Goal: Task Accomplishment & Management: Manage account settings

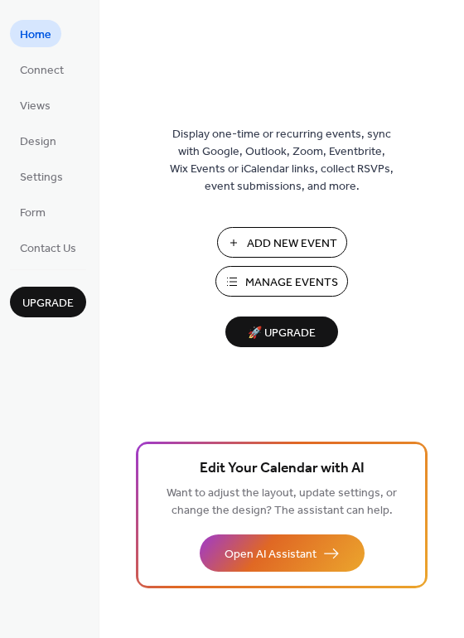
click at [250, 291] on span "Manage Events" at bounding box center [291, 282] width 93 height 17
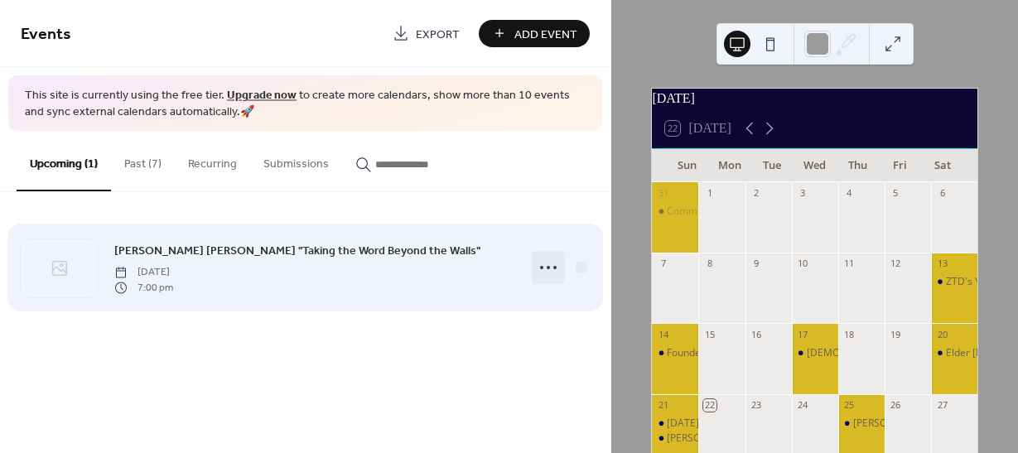
click at [550, 264] on icon at bounding box center [548, 267] width 27 height 27
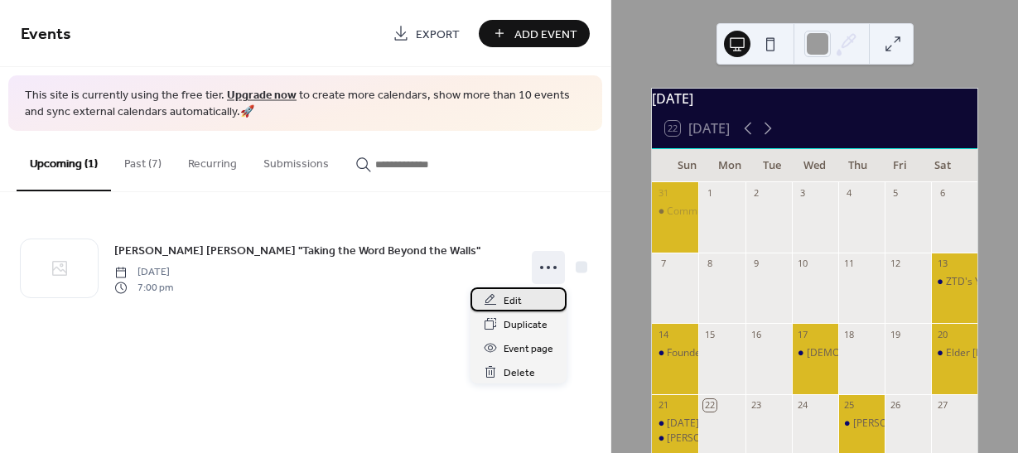
click at [514, 300] on span "Edit" at bounding box center [513, 300] width 18 height 17
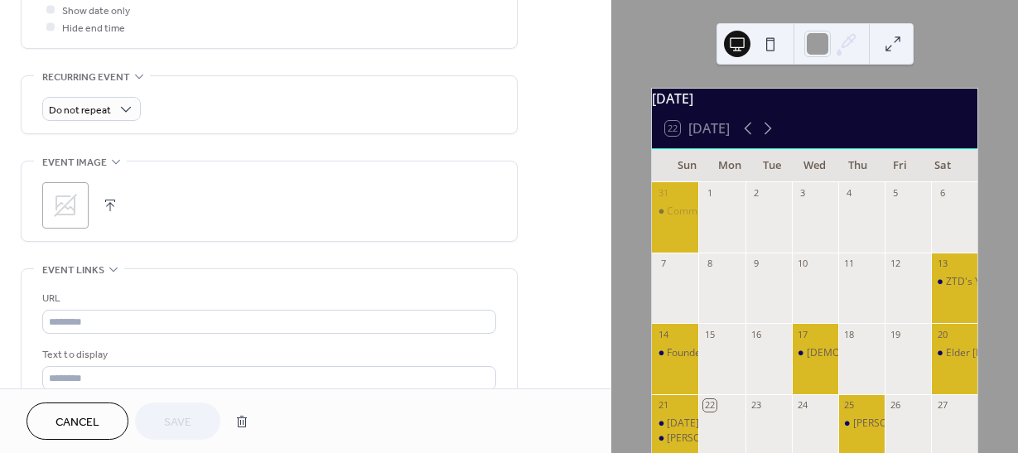
scroll to position [663, 0]
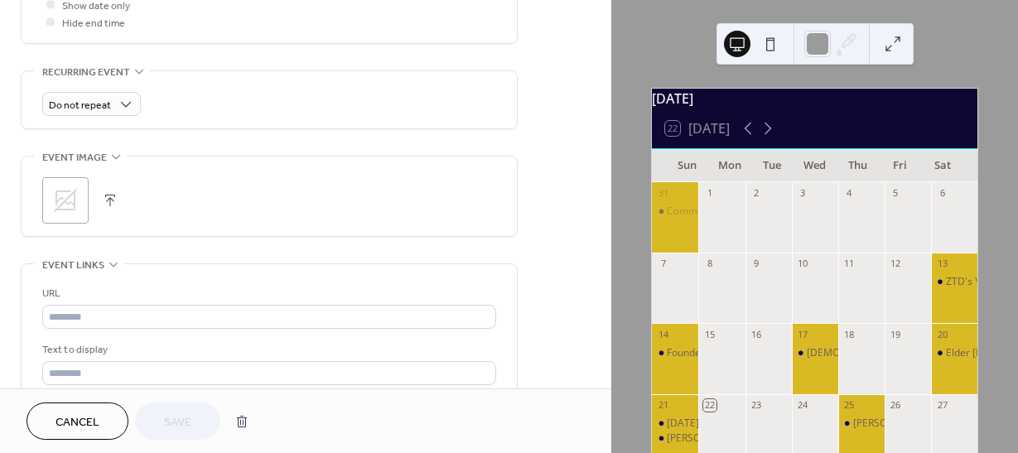
click at [75, 197] on icon at bounding box center [65, 200] width 23 height 23
click at [173, 416] on span "Save" at bounding box center [177, 422] width 27 height 17
click at [173, 416] on div "Cancel Save" at bounding box center [142, 421] width 230 height 37
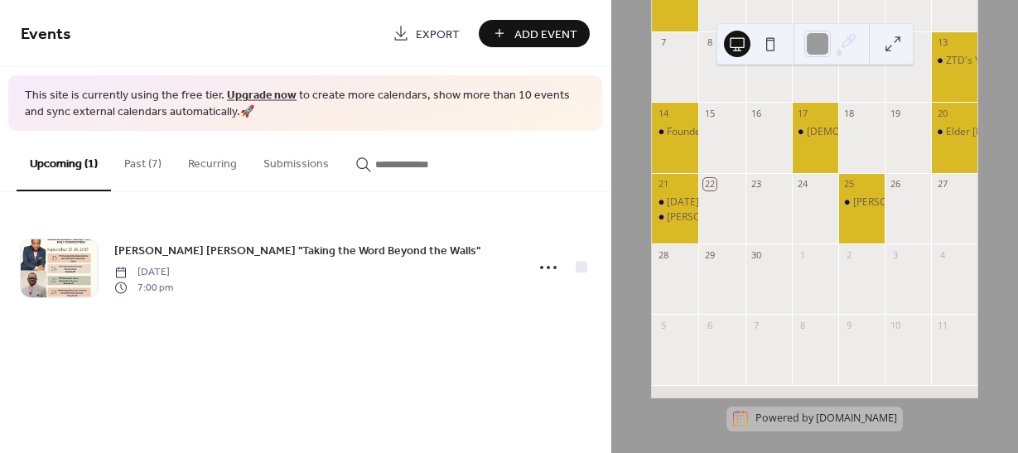
scroll to position [223, 0]
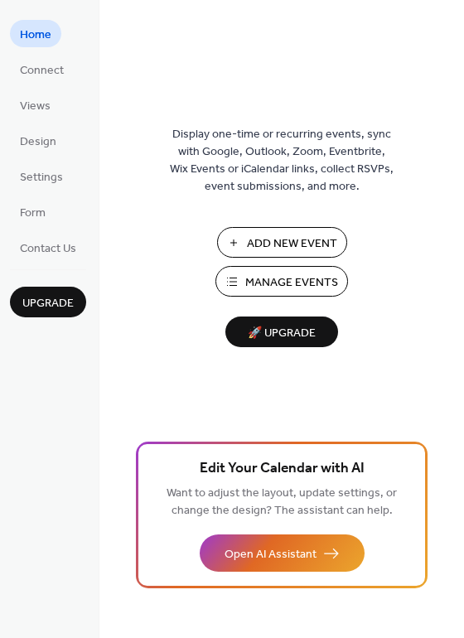
click at [264, 291] on span "Manage Events" at bounding box center [291, 282] width 93 height 17
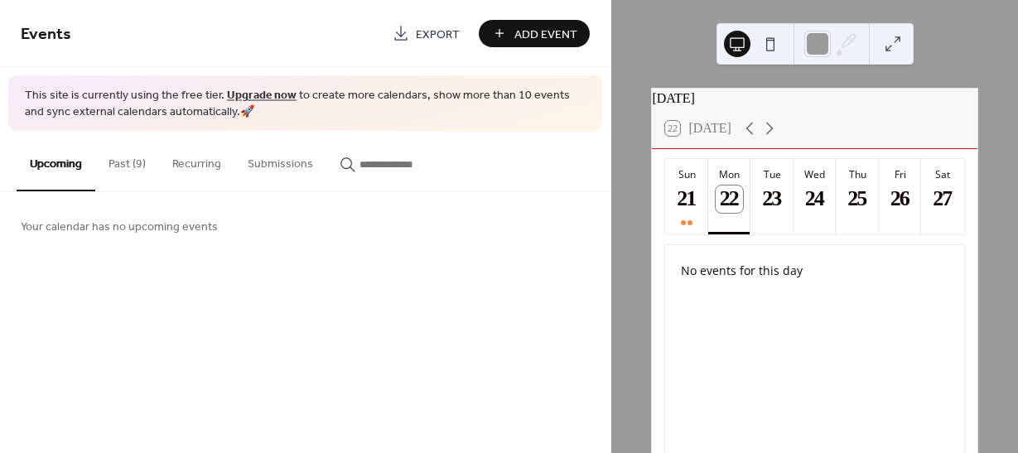
click at [132, 170] on button "Past (9)" at bounding box center [127, 160] width 64 height 59
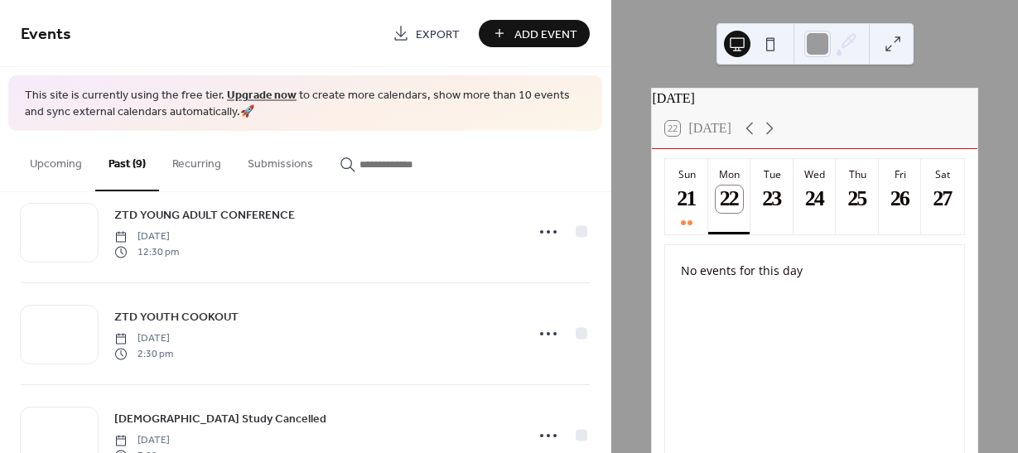
scroll to position [705, 0]
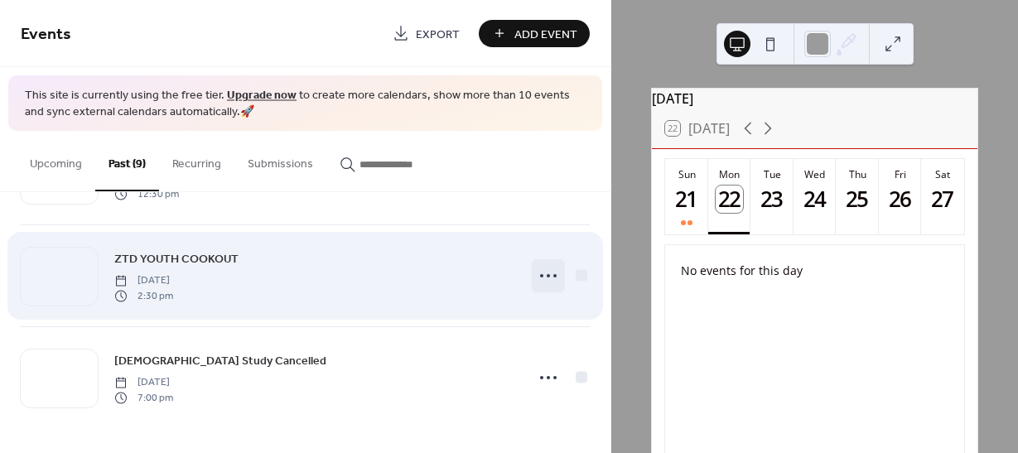
click at [544, 273] on icon at bounding box center [548, 276] width 27 height 27
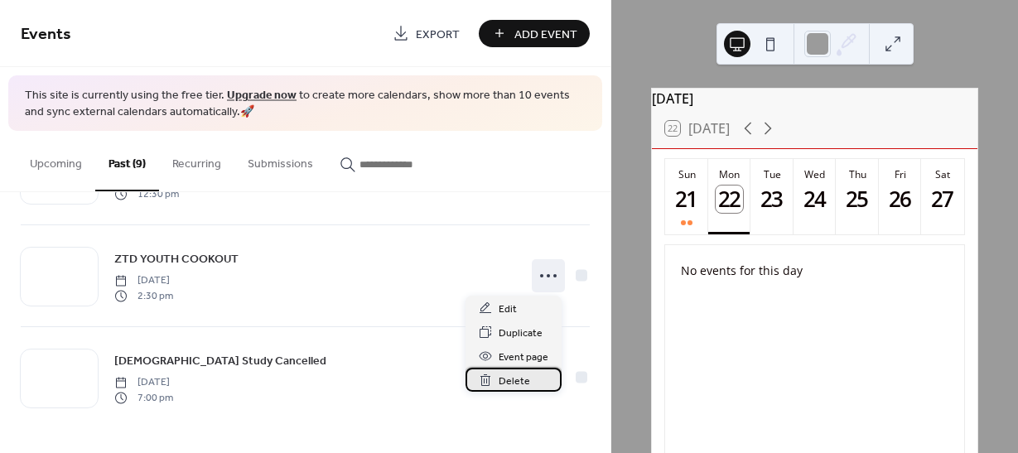
click at [495, 384] on div "Delete" at bounding box center [514, 380] width 96 height 24
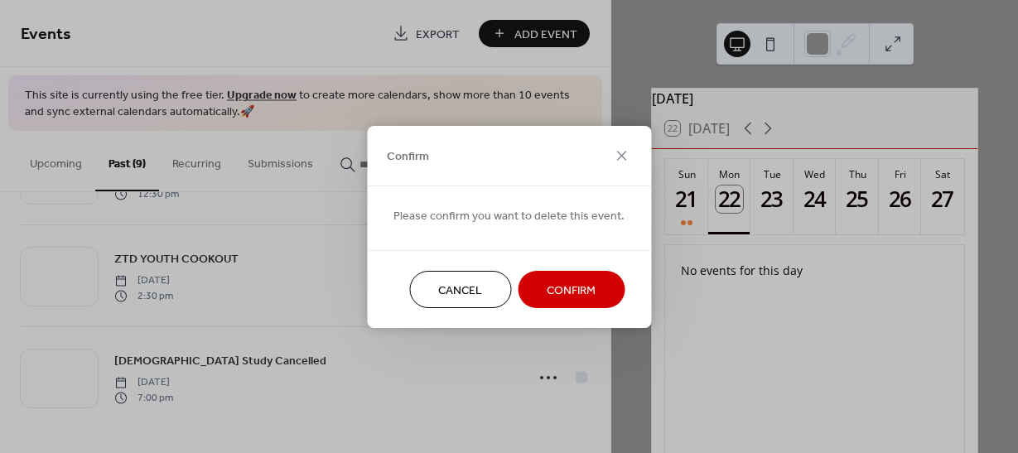
click at [560, 291] on span "Confirm" at bounding box center [571, 290] width 49 height 17
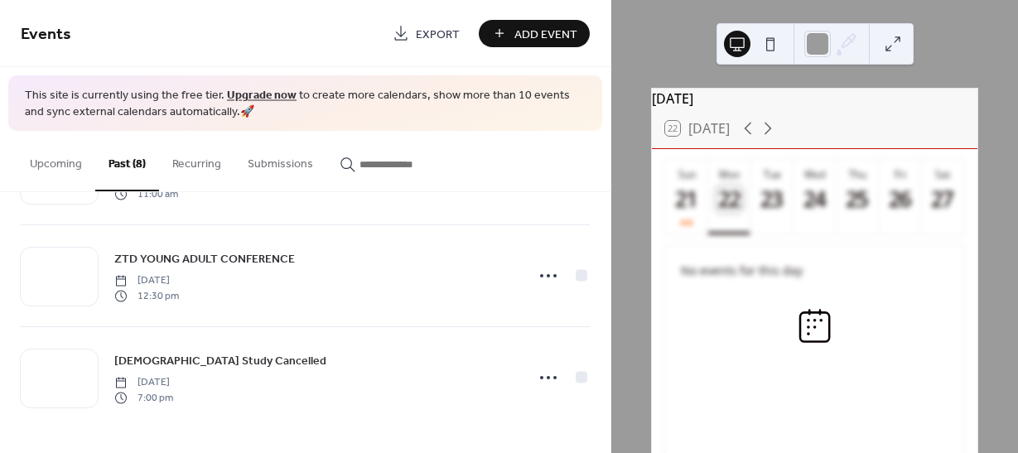
scroll to position [603, 0]
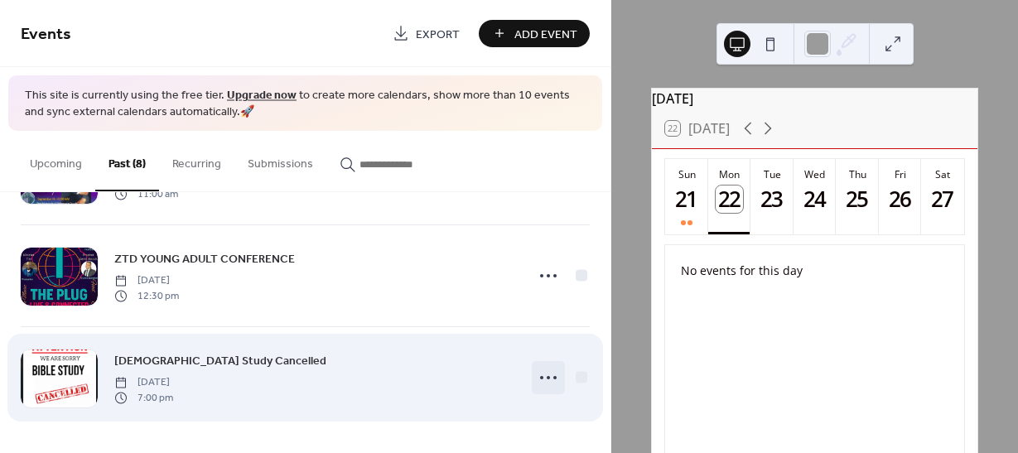
click at [540, 379] on circle at bounding box center [541, 377] width 3 height 3
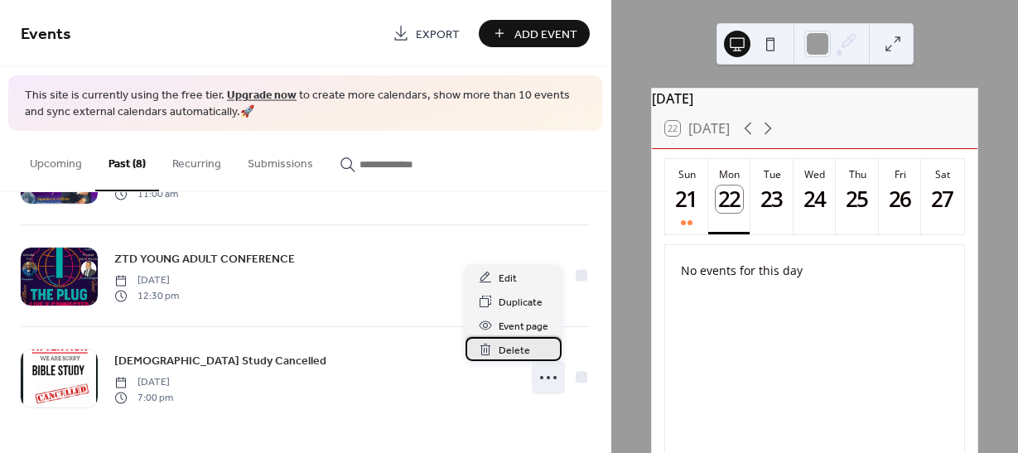
click at [489, 352] on icon at bounding box center [485, 350] width 10 height 12
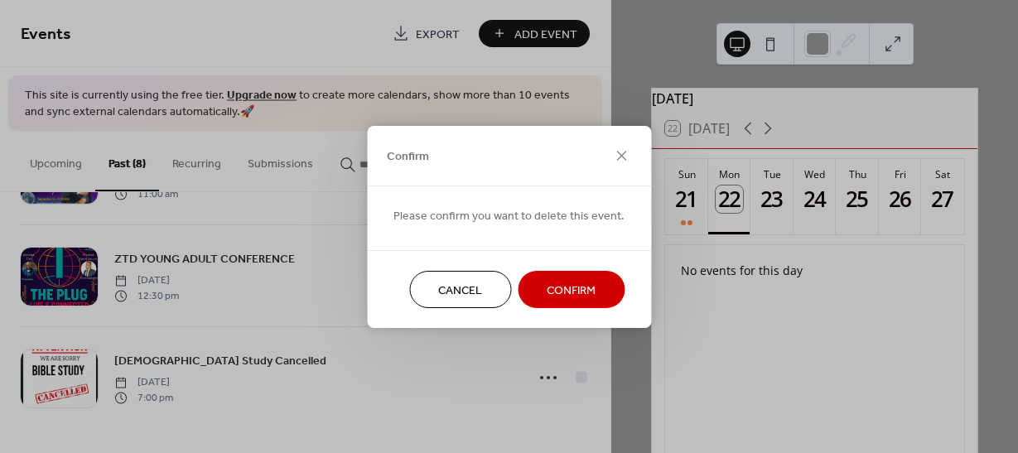
click at [572, 302] on button "Confirm" at bounding box center [571, 289] width 107 height 37
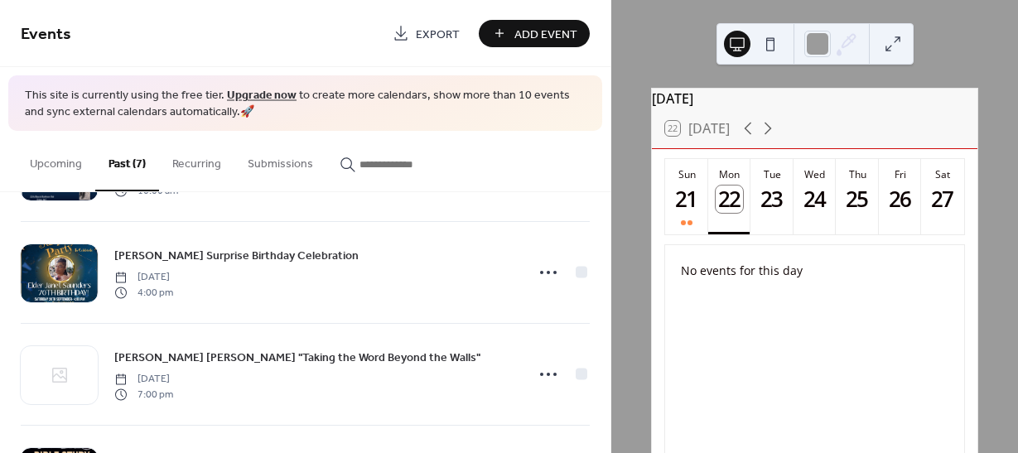
scroll to position [0, 0]
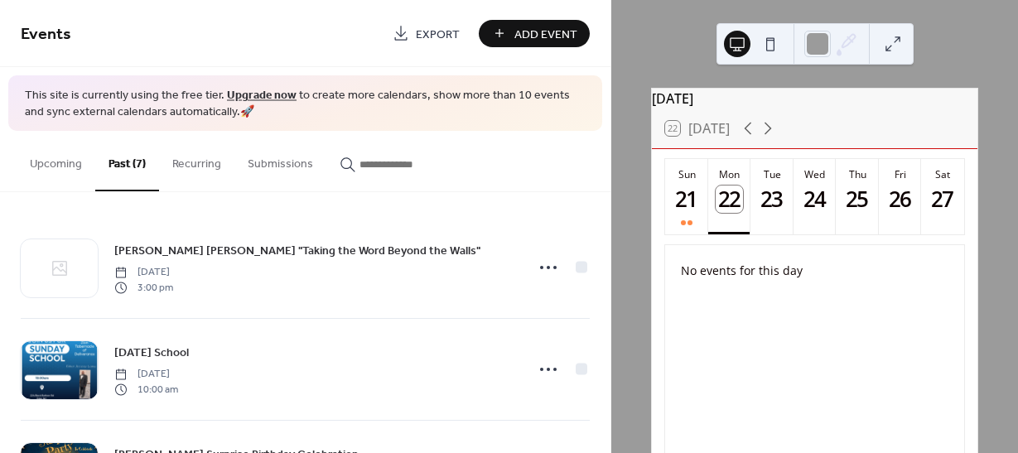
click at [56, 170] on button "Upcoming" at bounding box center [56, 160] width 79 height 59
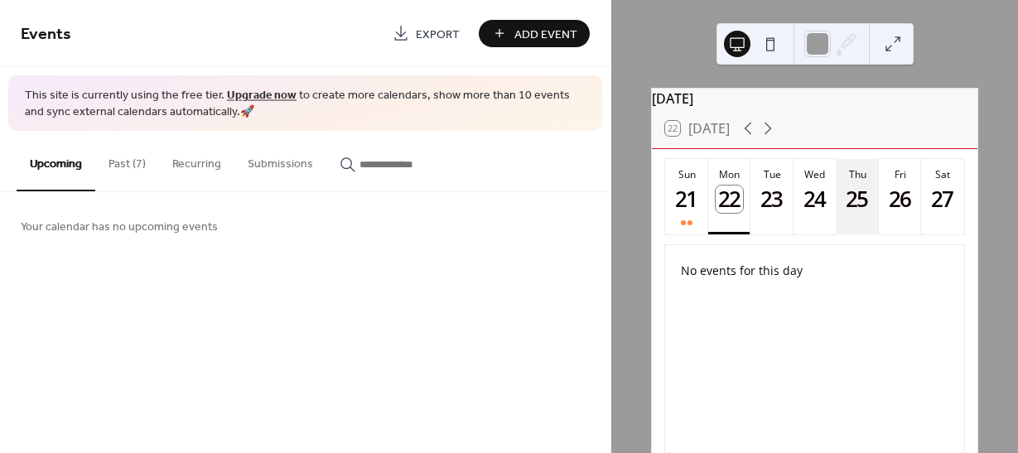
click at [851, 213] on div "25" at bounding box center [857, 199] width 27 height 27
drag, startPoint x: 851, startPoint y: 215, endPoint x: 509, endPoint y: 37, distance: 385.7
click at [508, 37] on button "Add Event" at bounding box center [534, 33] width 111 height 27
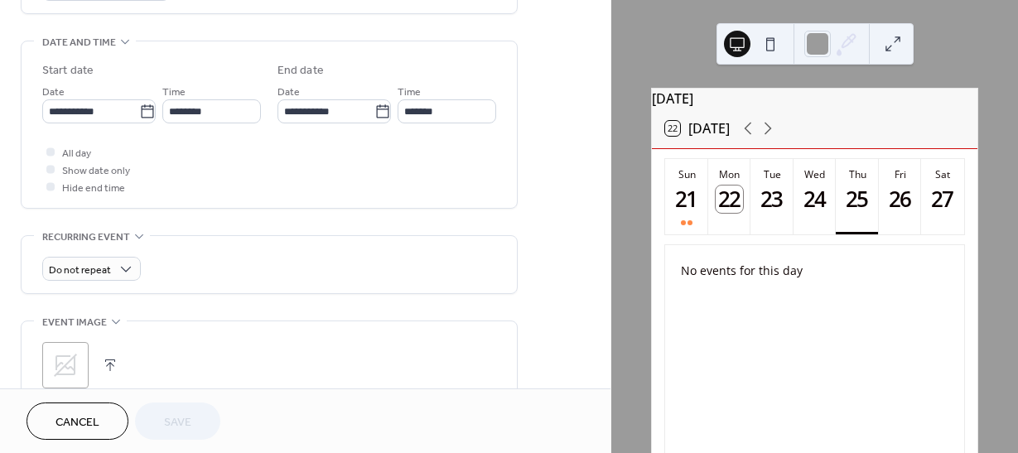
scroll to position [509, 0]
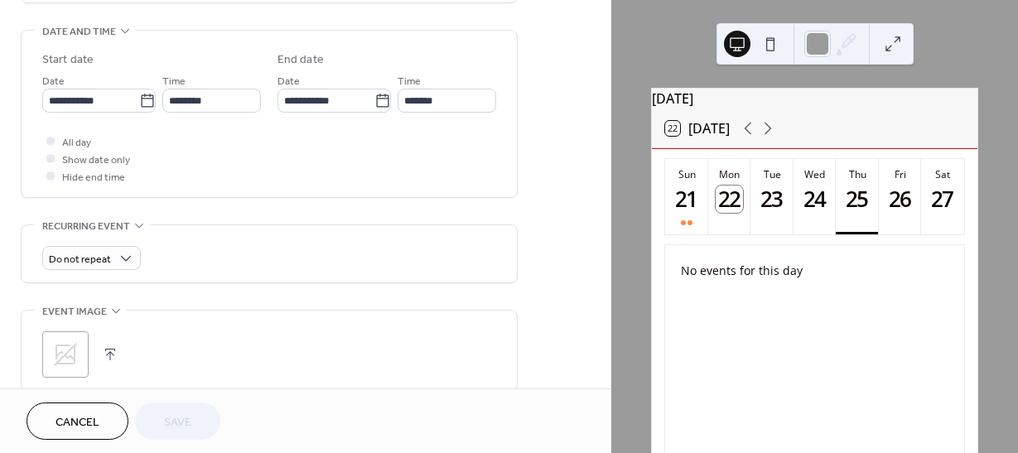
click at [60, 351] on icon at bounding box center [65, 354] width 23 height 23
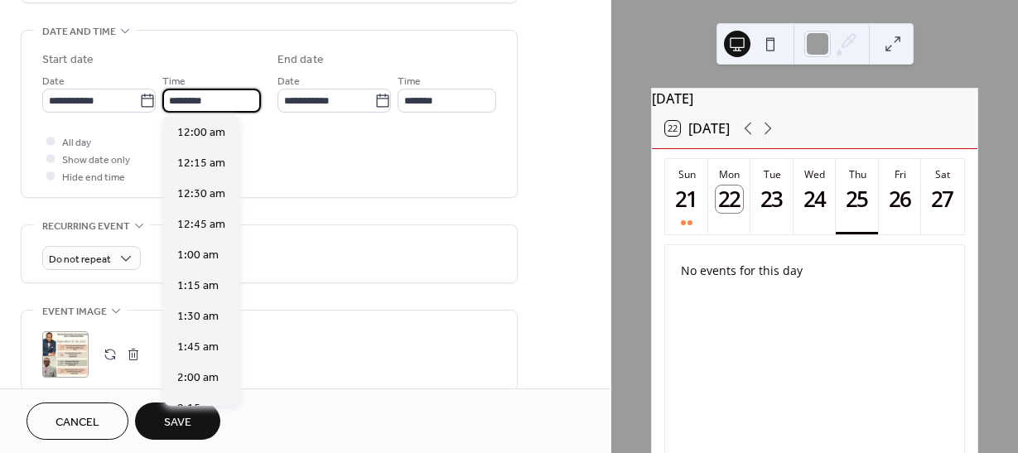
scroll to position [1471, 0]
drag, startPoint x: 181, startPoint y: 99, endPoint x: 164, endPoint y: 99, distance: 16.6
click at [164, 99] on input "********" at bounding box center [211, 101] width 99 height 24
type input "*******"
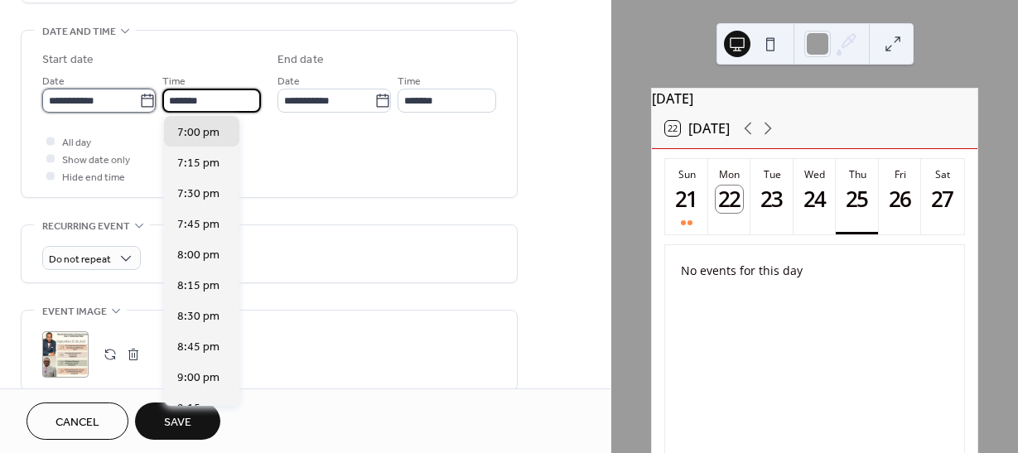
click at [102, 104] on input "**********" at bounding box center [90, 101] width 97 height 24
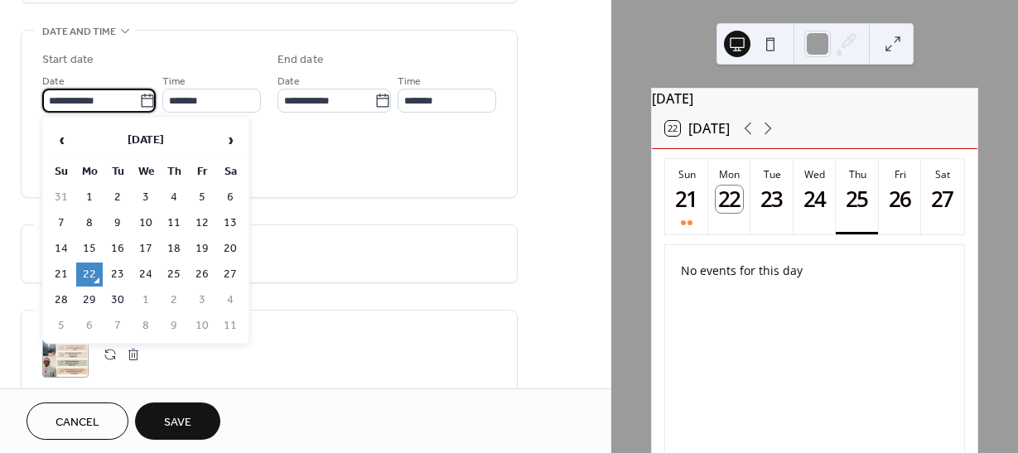
type input "*******"
click at [172, 275] on td "25" at bounding box center [174, 275] width 27 height 24
type input "**********"
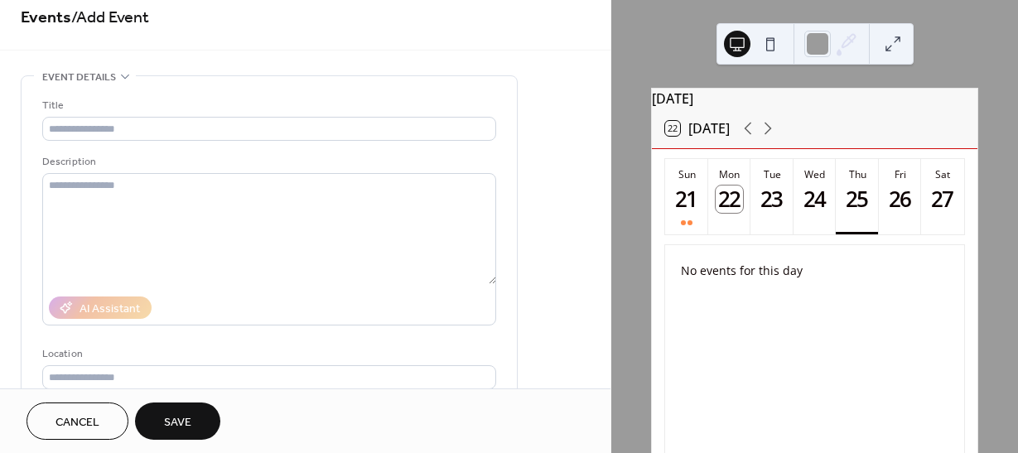
scroll to position [0, 0]
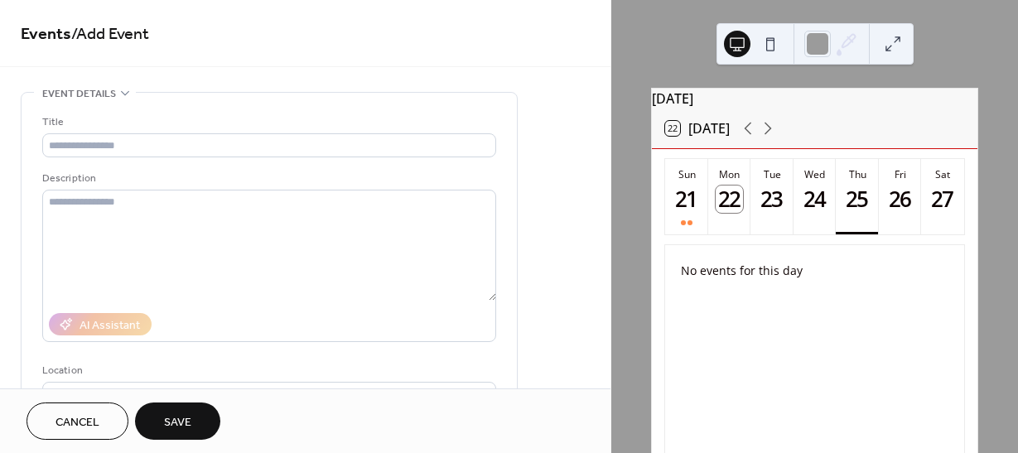
click at [203, 408] on button "Save" at bounding box center [177, 421] width 85 height 37
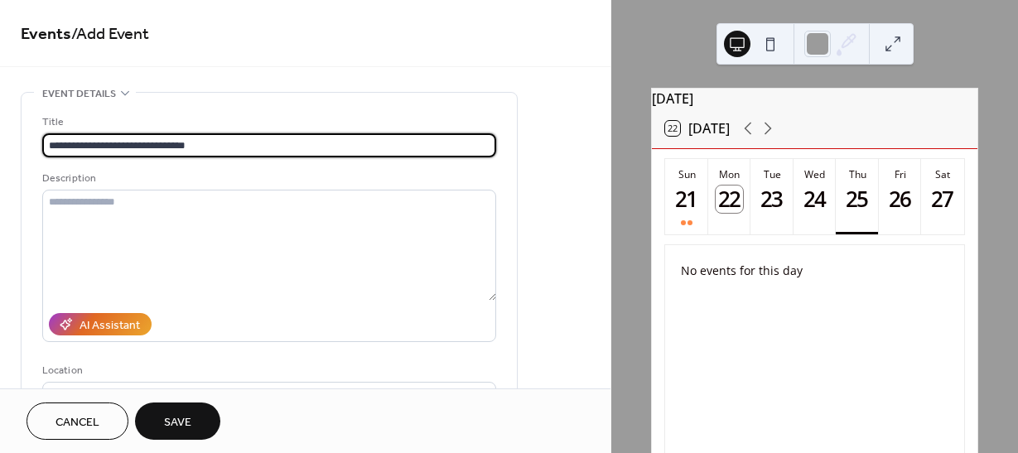
type input "**********"
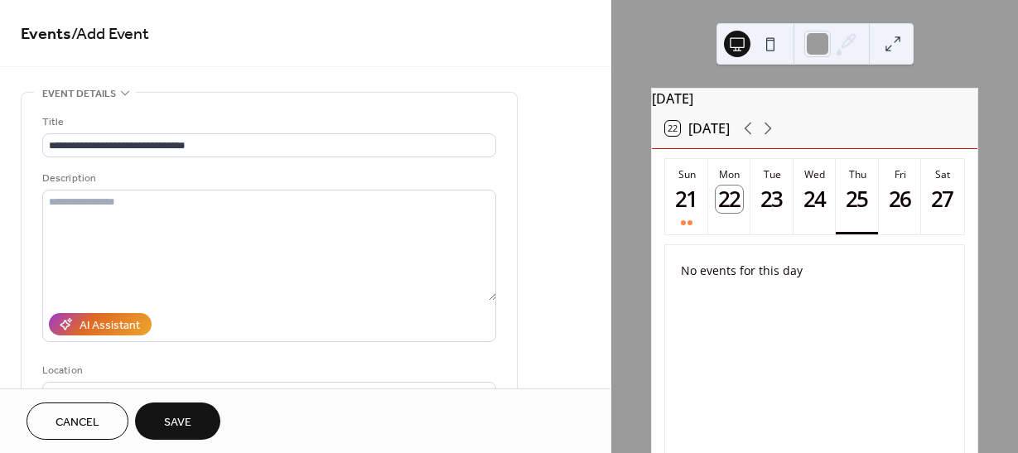
click at [170, 429] on span "Save" at bounding box center [177, 422] width 27 height 17
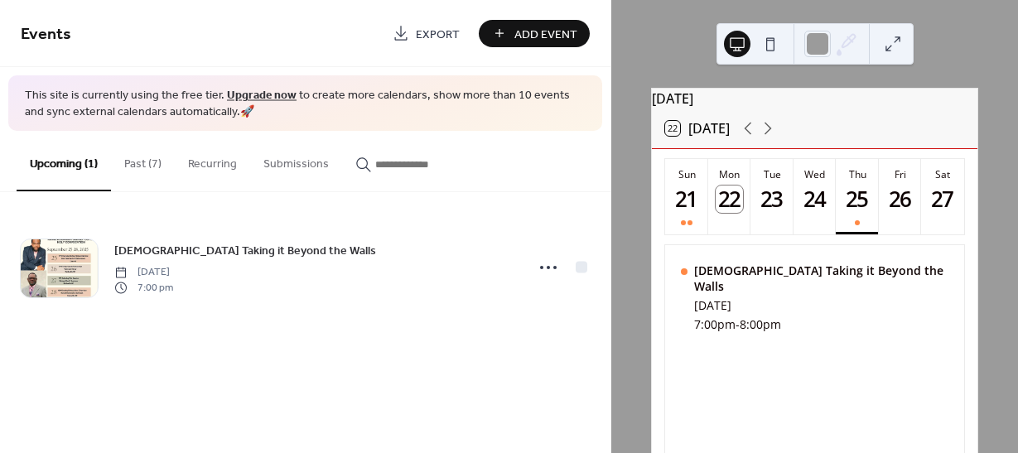
click at [140, 167] on button "Past (7)" at bounding box center [143, 160] width 64 height 59
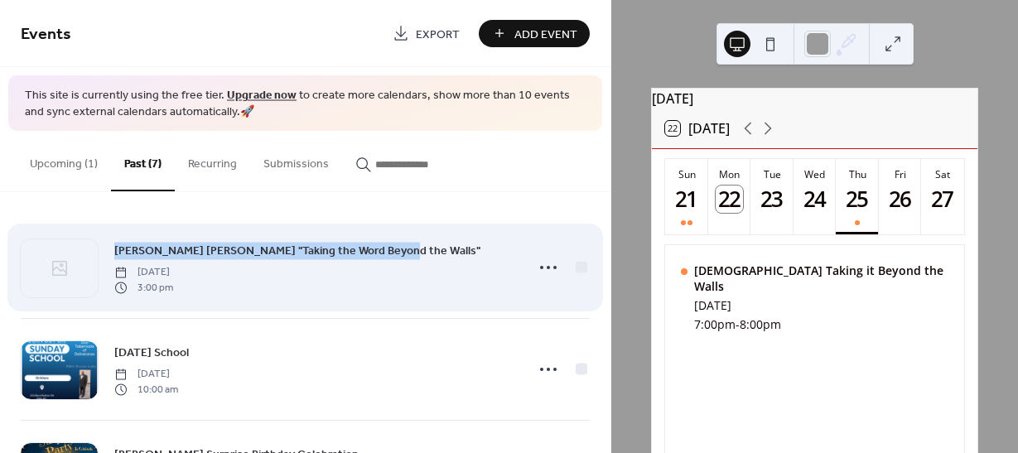
drag, startPoint x: 378, startPoint y: 258, endPoint x: 110, endPoint y: 248, distance: 267.7
click at [110, 248] on div "Bishop Hairston "Taking the Word Beyond the Walls" Sunday, September 21, 2025 3…" at bounding box center [305, 267] width 569 height 101
copy span "Bishop Hairston "Taking the Word Beyond the Walls""
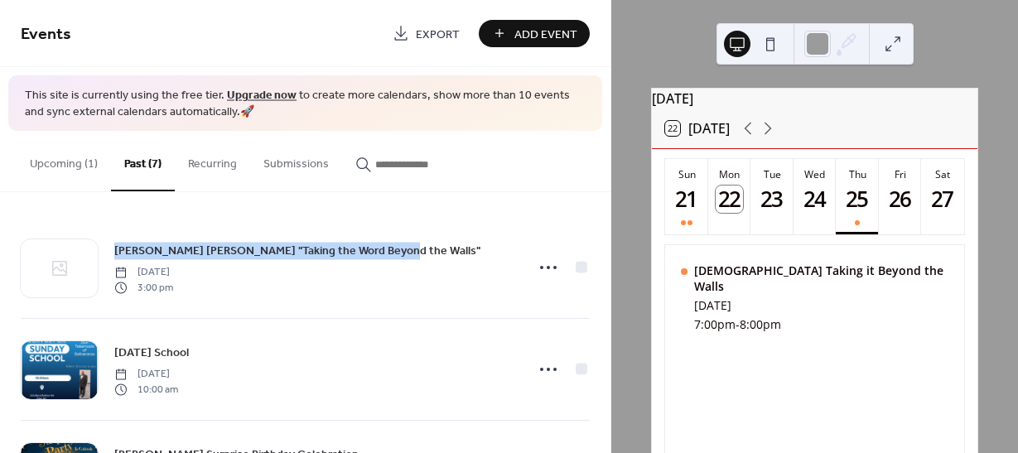
click at [48, 162] on button "Upcoming (1)" at bounding box center [64, 160] width 94 height 59
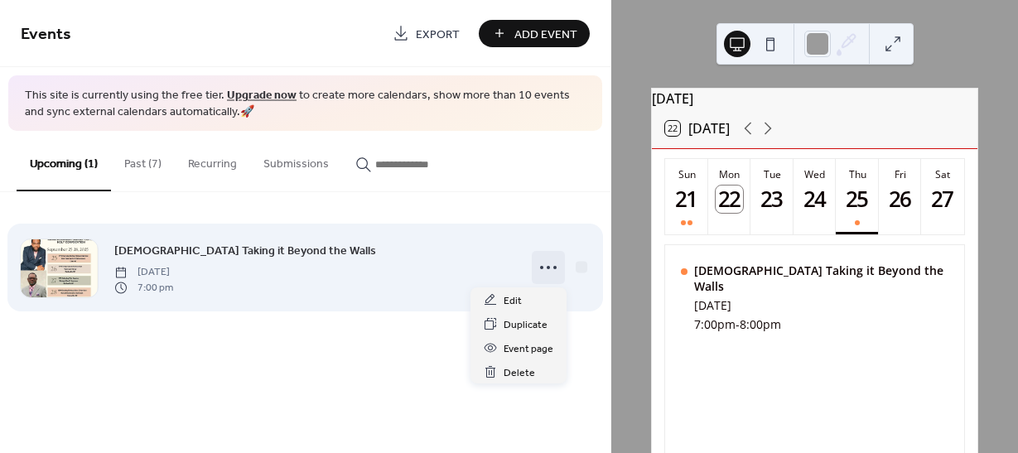
click at [558, 263] on icon at bounding box center [548, 267] width 27 height 27
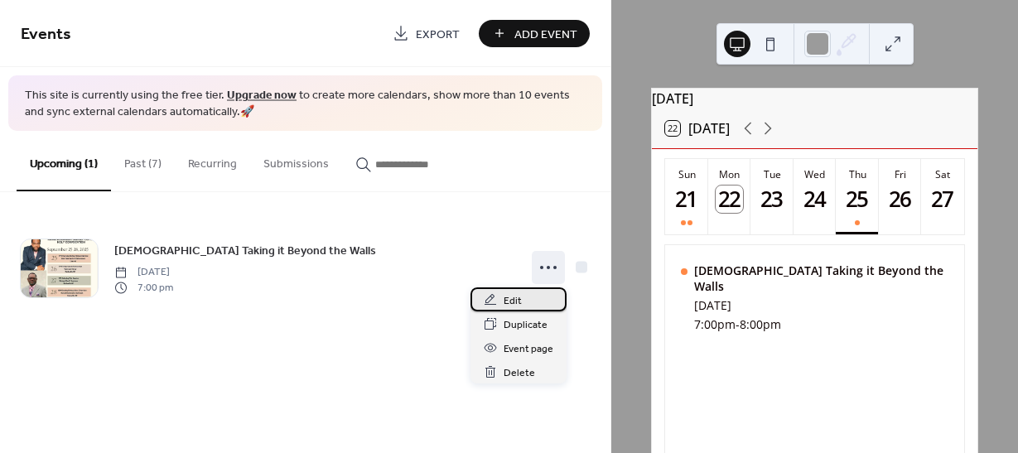
click at [517, 300] on span "Edit" at bounding box center [513, 300] width 18 height 17
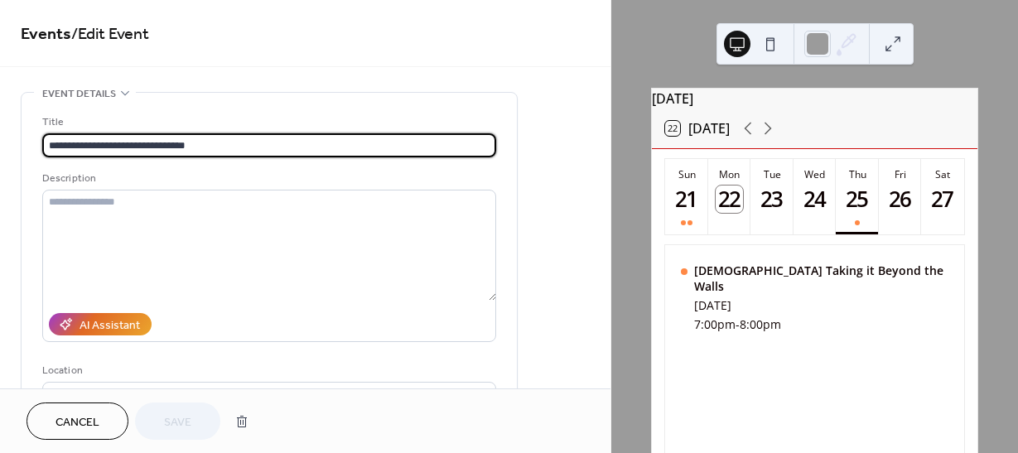
scroll to position [1, 0]
drag, startPoint x: 209, startPoint y: 146, endPoint x: -56, endPoint y: 166, distance: 265.8
click at [0, 166] on html "**********" at bounding box center [509, 226] width 1018 height 453
type input "**********"
click at [172, 422] on span "Save" at bounding box center [177, 422] width 27 height 17
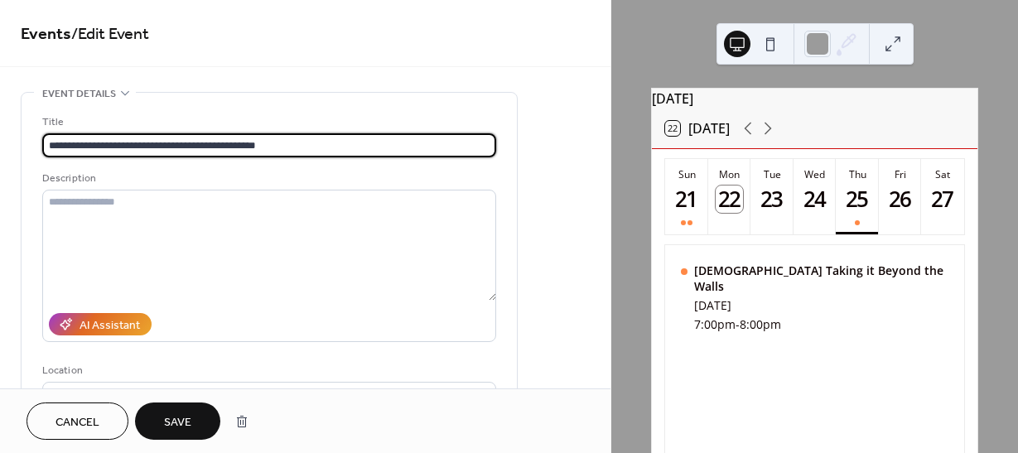
scroll to position [0, 0]
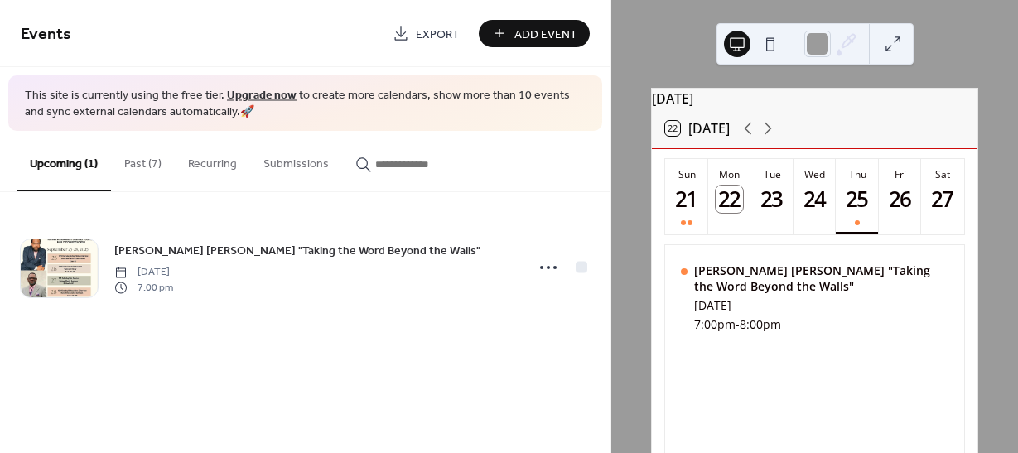
click at [142, 168] on button "Past (7)" at bounding box center [143, 160] width 64 height 59
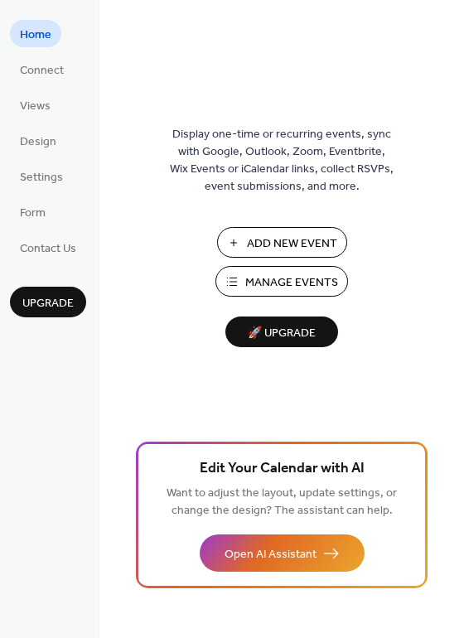
click at [247, 277] on span "Manage Events" at bounding box center [291, 282] width 93 height 17
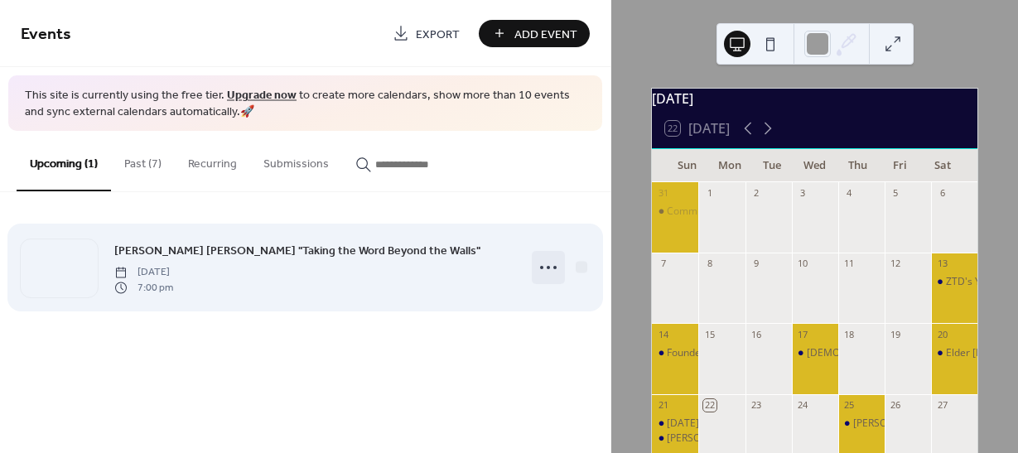
click at [543, 268] on circle at bounding box center [541, 267] width 3 height 3
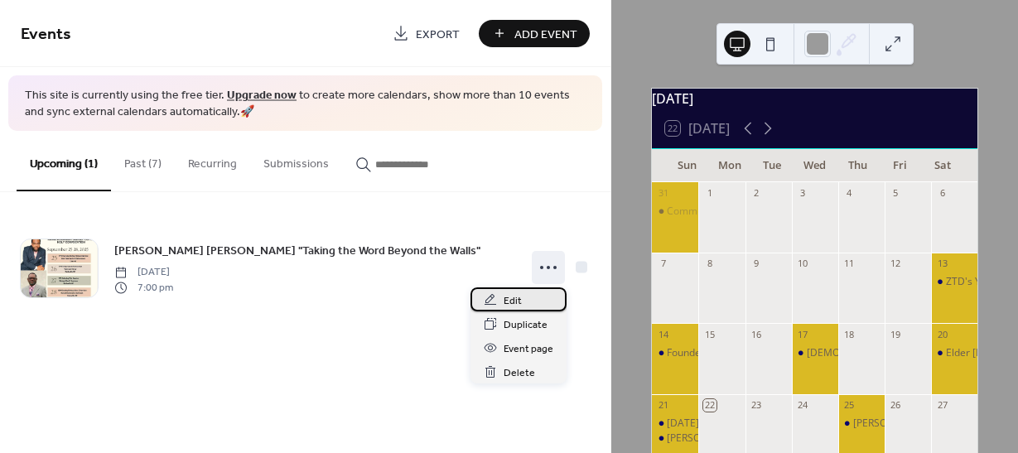
click at [517, 296] on span "Edit" at bounding box center [513, 300] width 18 height 17
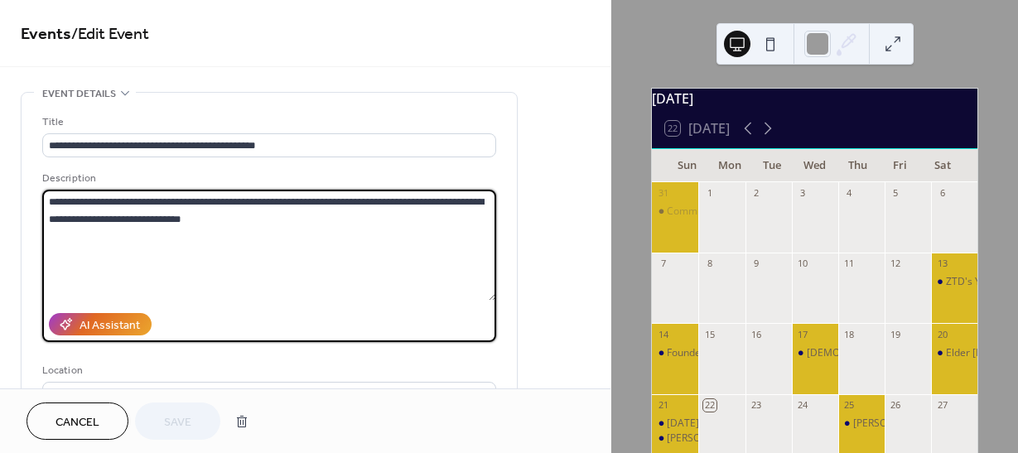
drag, startPoint x: 239, startPoint y: 229, endPoint x: 42, endPoint y: 209, distance: 197.4
click at [42, 209] on textarea "**********" at bounding box center [269, 245] width 454 height 111
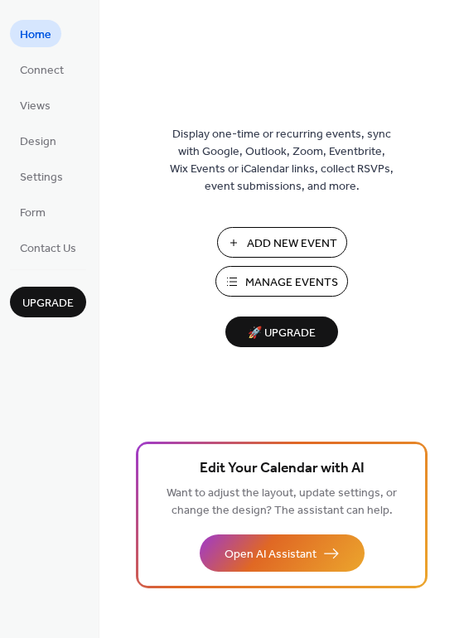
click at [267, 288] on span "Manage Events" at bounding box center [291, 282] width 93 height 17
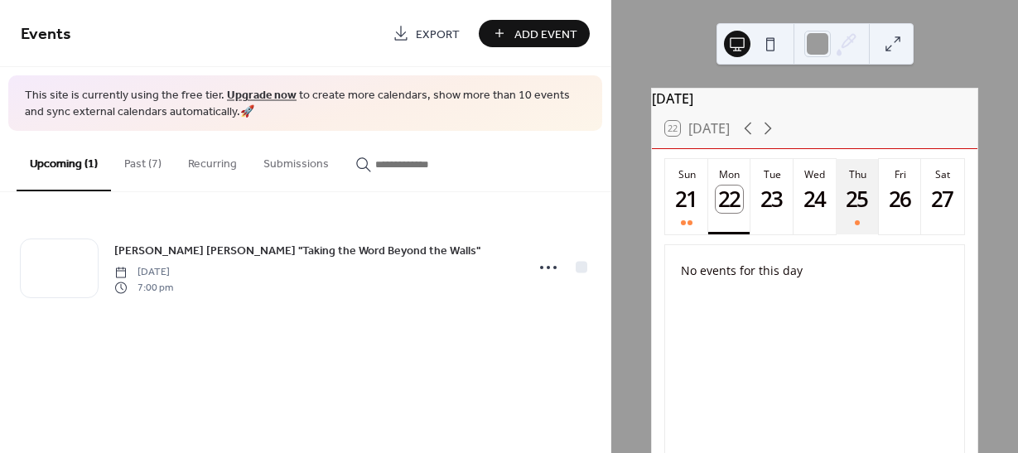
click at [858, 208] on div "25" at bounding box center [857, 199] width 27 height 27
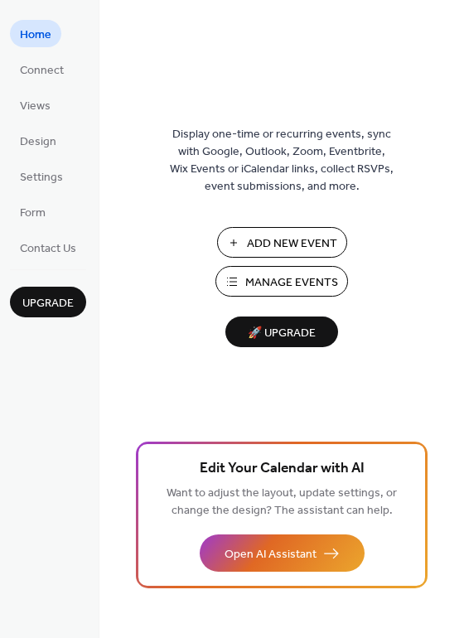
click at [297, 285] on span "Manage Events" at bounding box center [291, 282] width 93 height 17
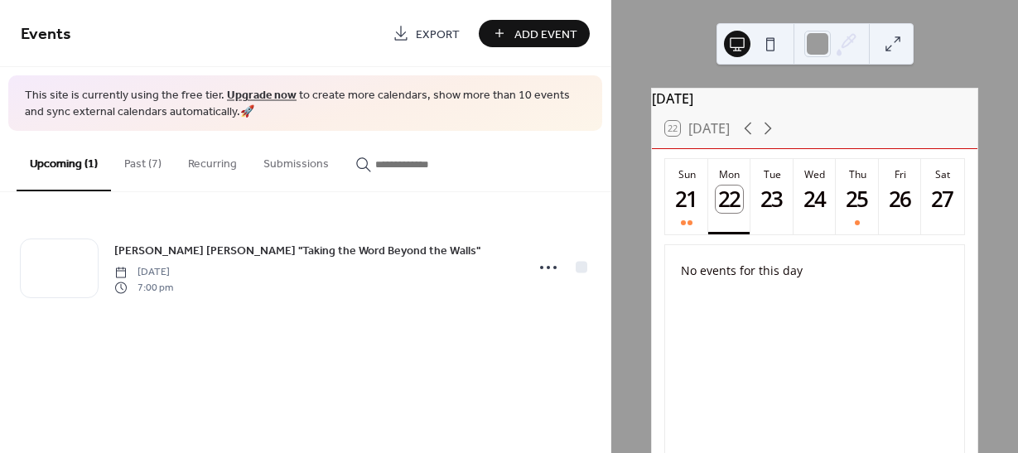
click at [144, 164] on button "Past (7)" at bounding box center [143, 160] width 64 height 59
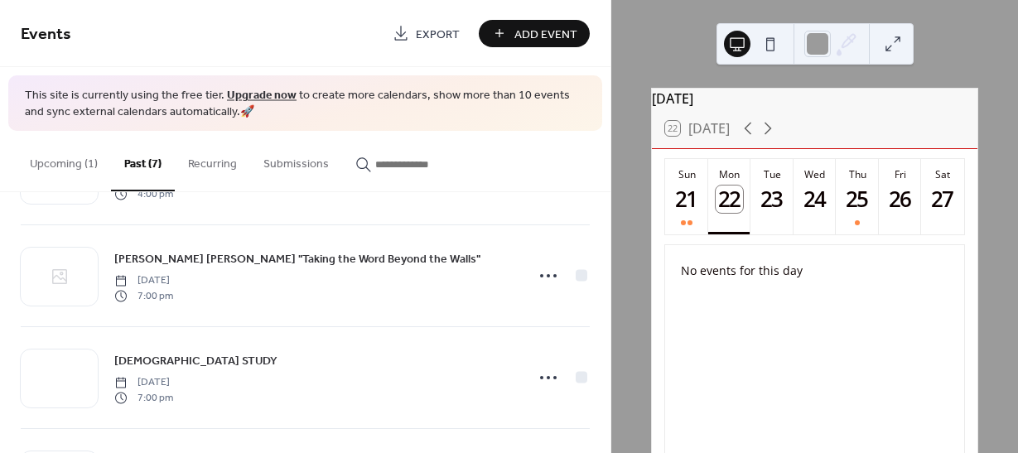
scroll to position [288, 0]
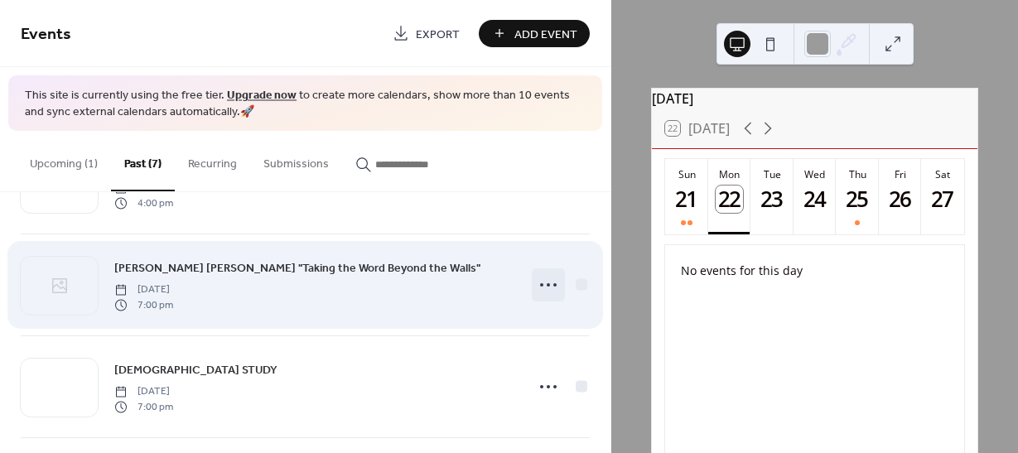
click at [553, 286] on circle at bounding box center [554, 284] width 3 height 3
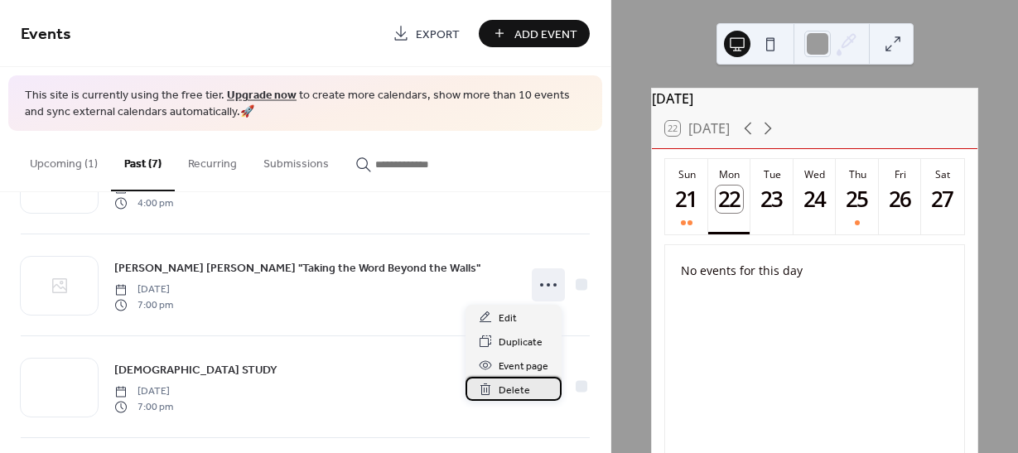
click at [495, 392] on div "Delete" at bounding box center [514, 389] width 96 height 24
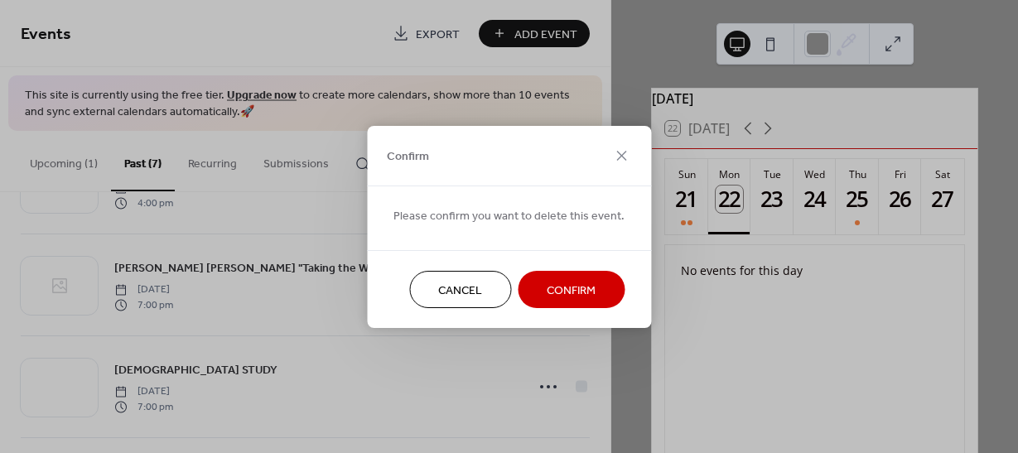
click at [528, 282] on button "Confirm" at bounding box center [571, 289] width 107 height 37
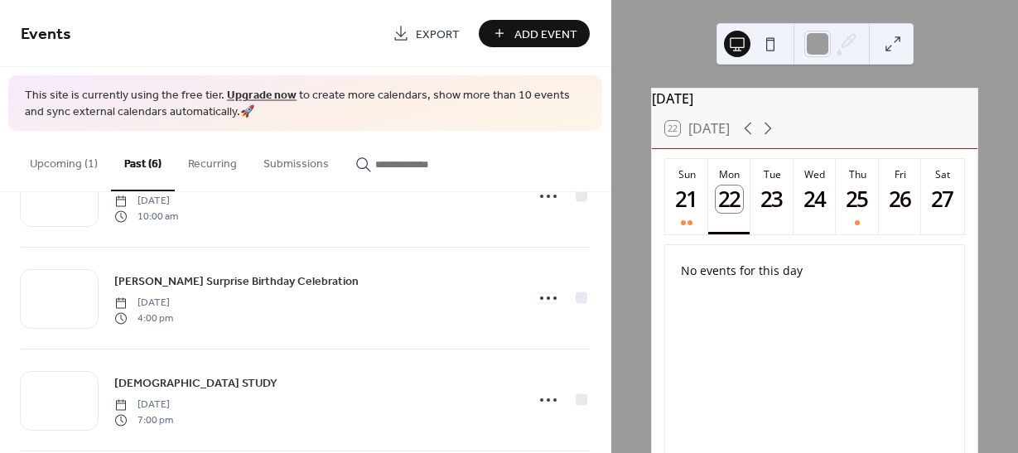
scroll to position [0, 0]
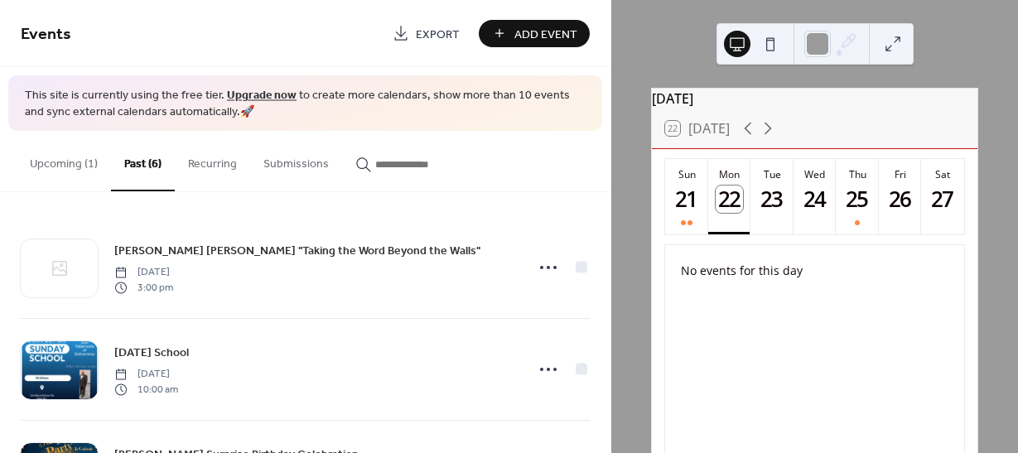
click at [89, 168] on button "Upcoming (1)" at bounding box center [64, 160] width 94 height 59
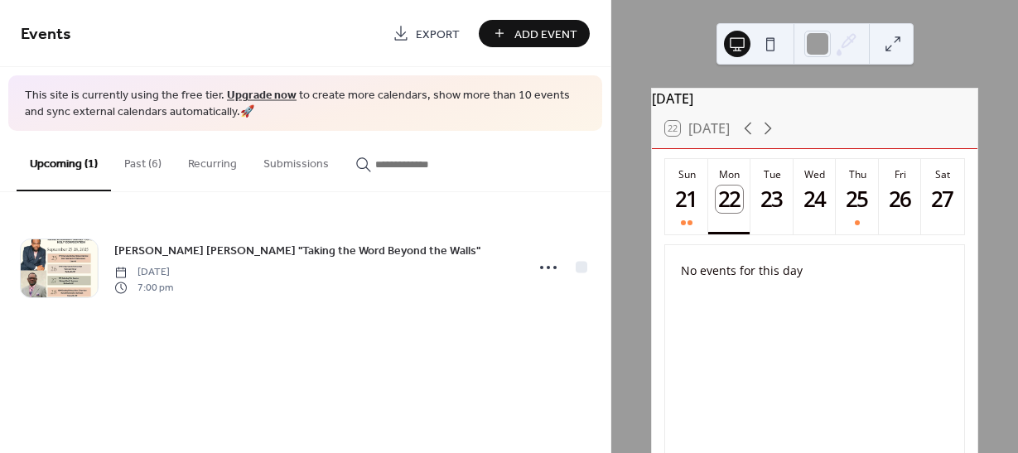
click at [152, 158] on button "Past (6)" at bounding box center [143, 160] width 64 height 59
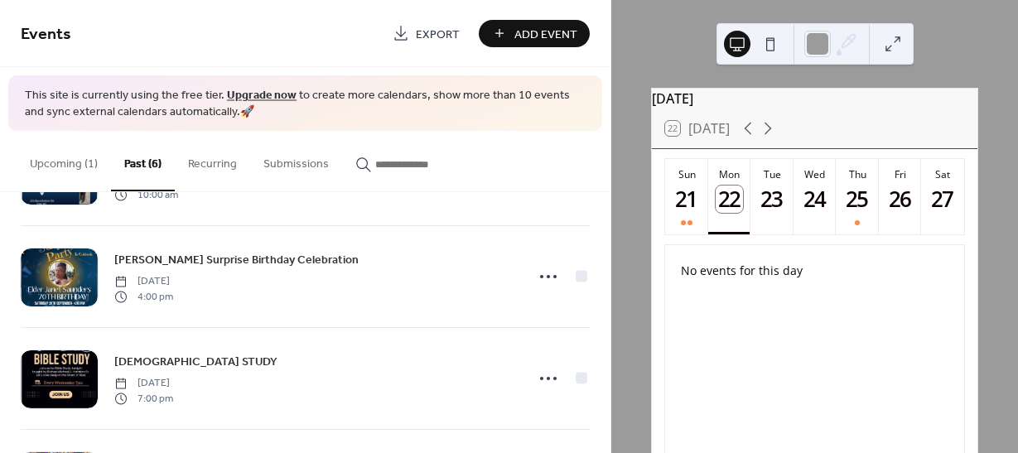
scroll to position [347, 0]
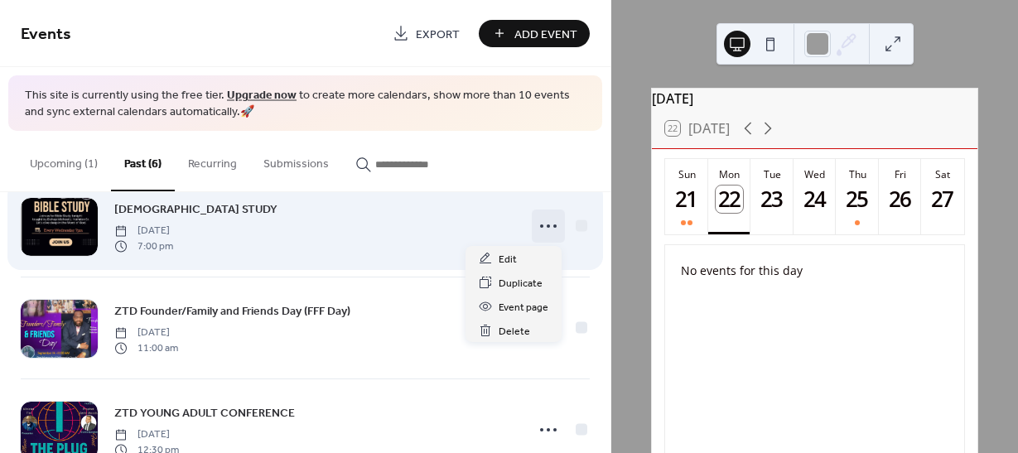
click at [553, 227] on circle at bounding box center [554, 225] width 3 height 3
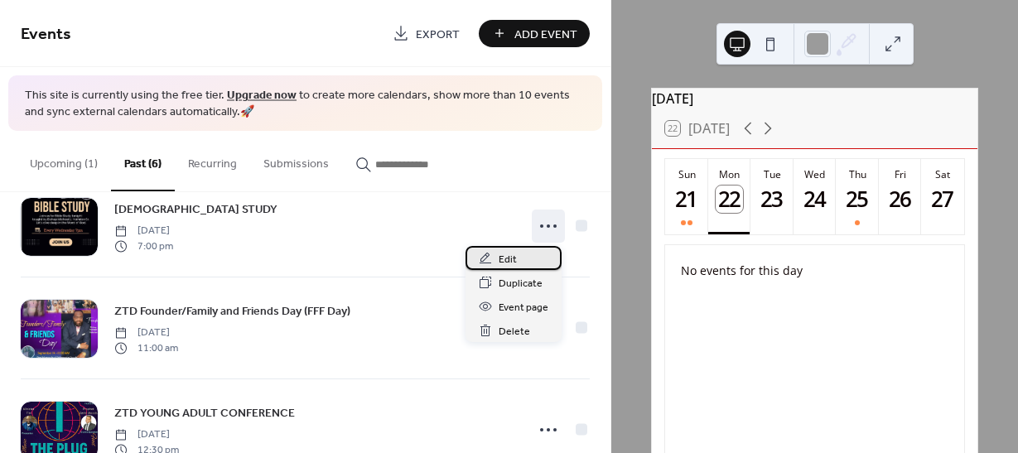
click at [509, 263] on span "Edit" at bounding box center [508, 259] width 18 height 17
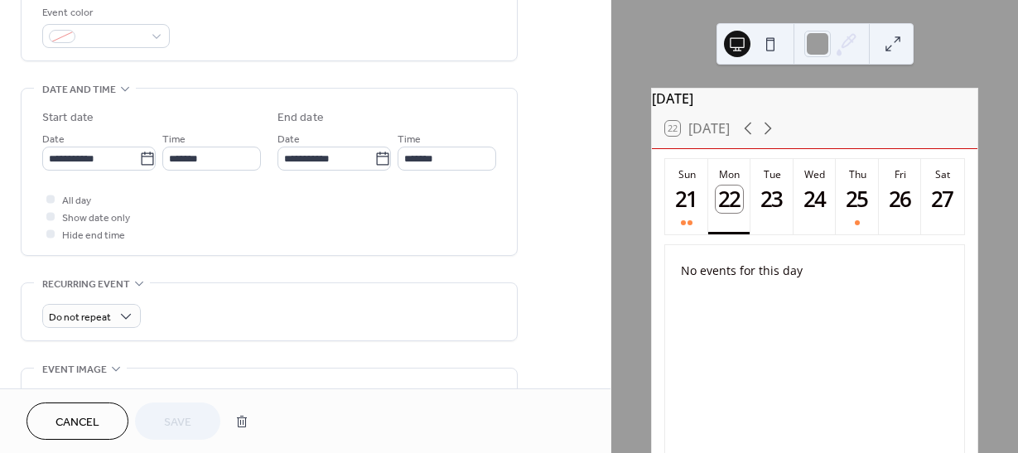
scroll to position [455, 0]
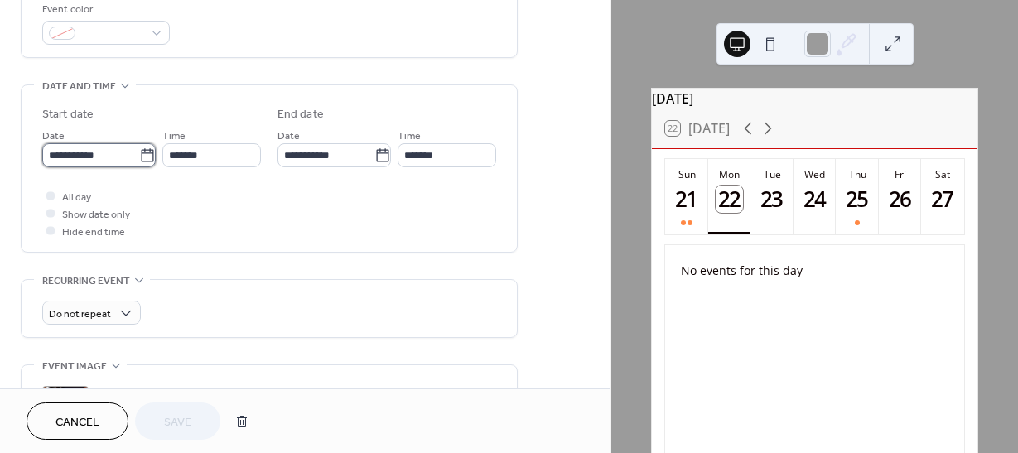
click at [74, 157] on input "**********" at bounding box center [90, 155] width 97 height 24
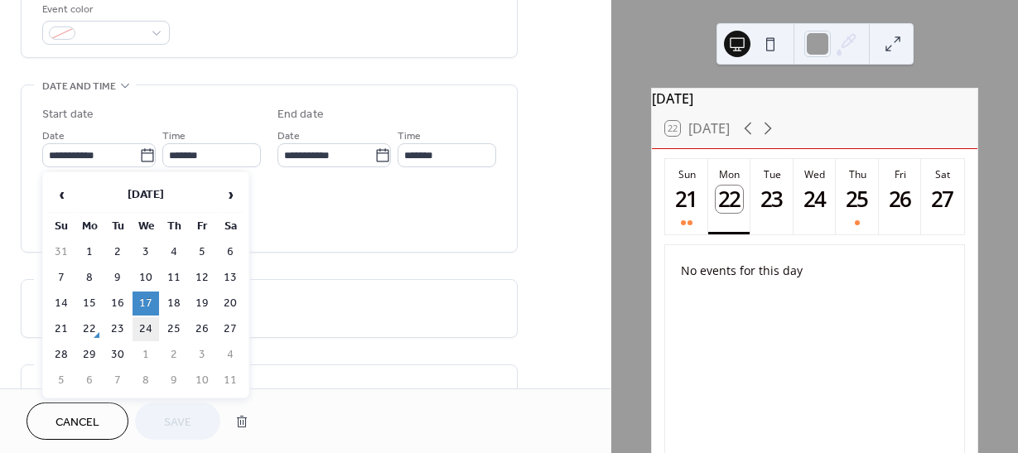
click at [145, 331] on td "24" at bounding box center [146, 329] width 27 height 24
type input "**********"
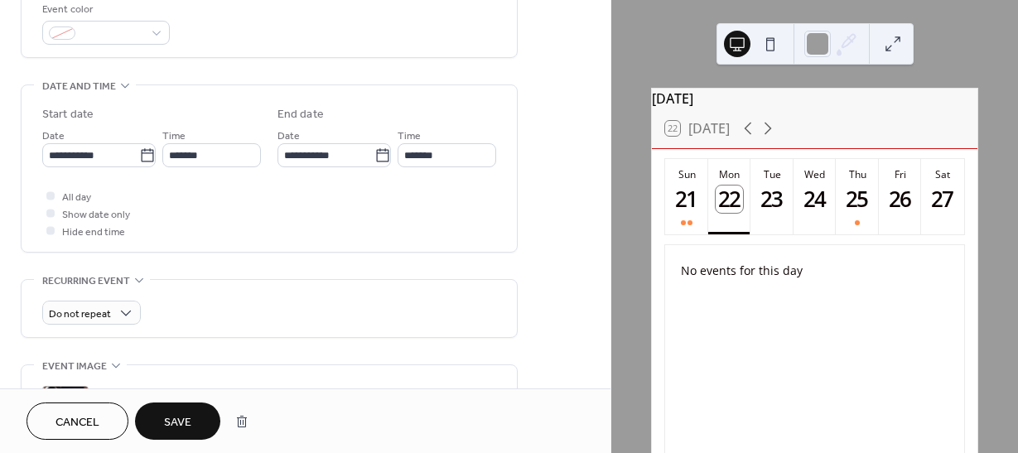
click at [164, 429] on span "Save" at bounding box center [177, 422] width 27 height 17
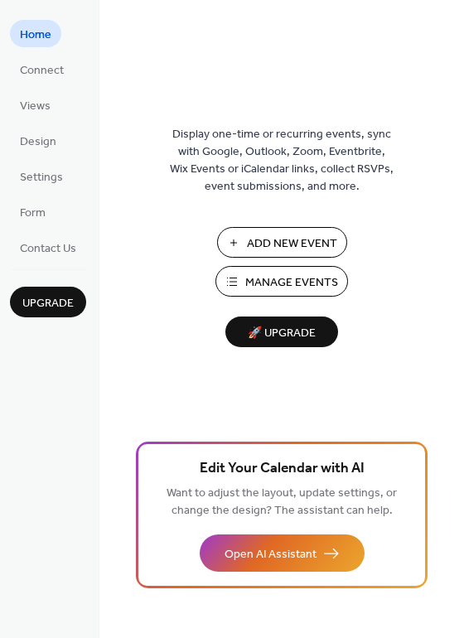
click at [273, 280] on span "Manage Events" at bounding box center [291, 282] width 93 height 17
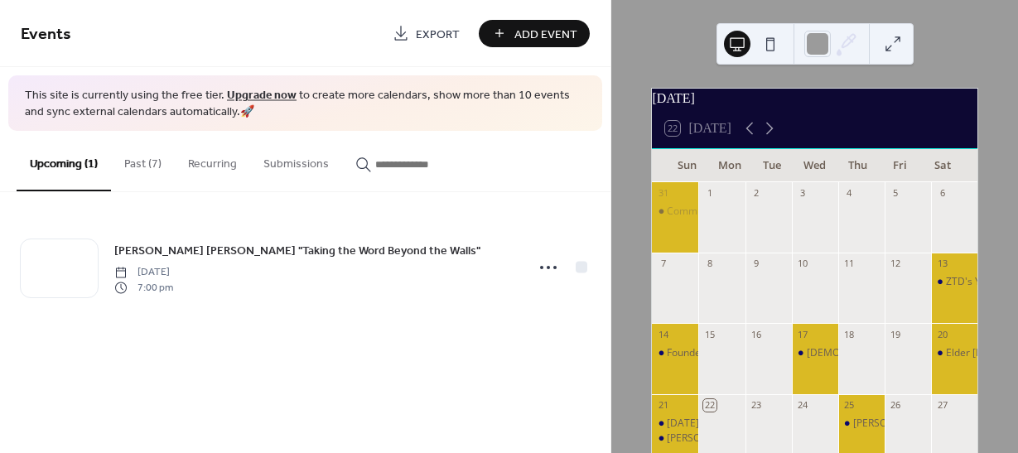
click at [142, 170] on button "Past (7)" at bounding box center [143, 160] width 64 height 59
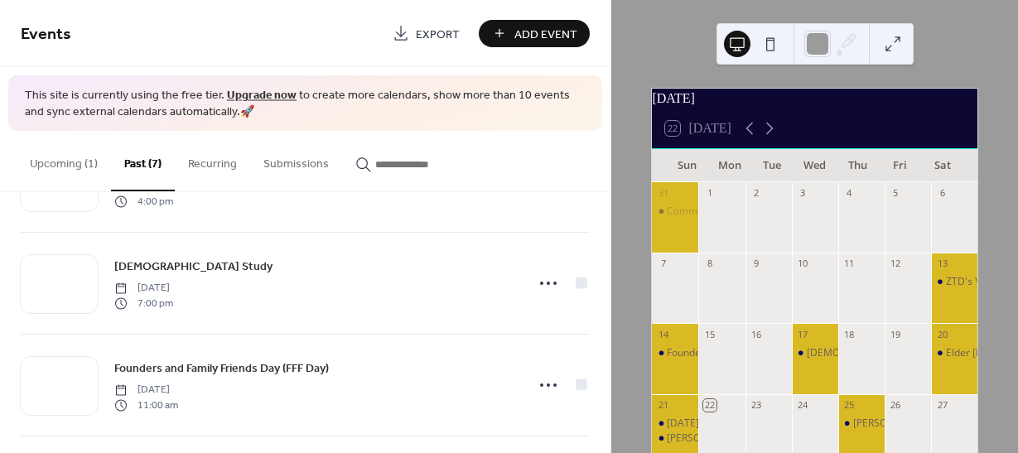
scroll to position [287, 0]
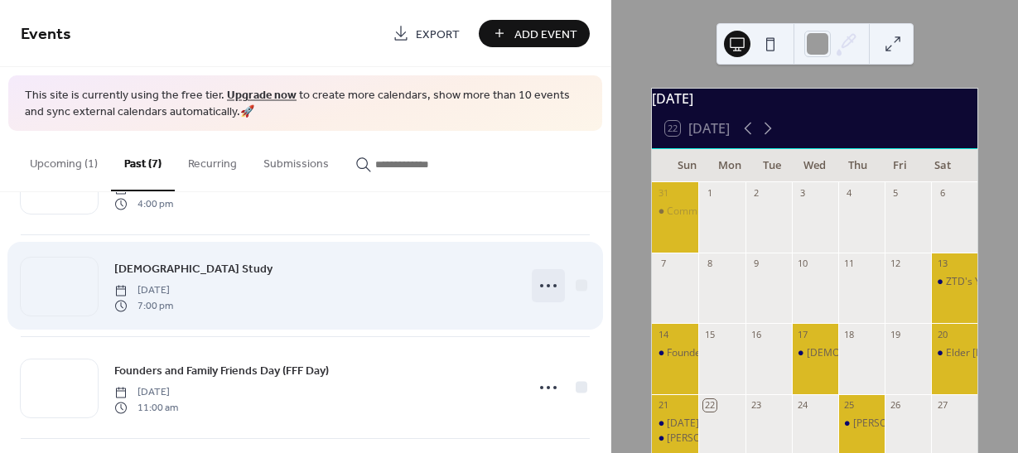
click at [541, 295] on icon at bounding box center [548, 286] width 27 height 27
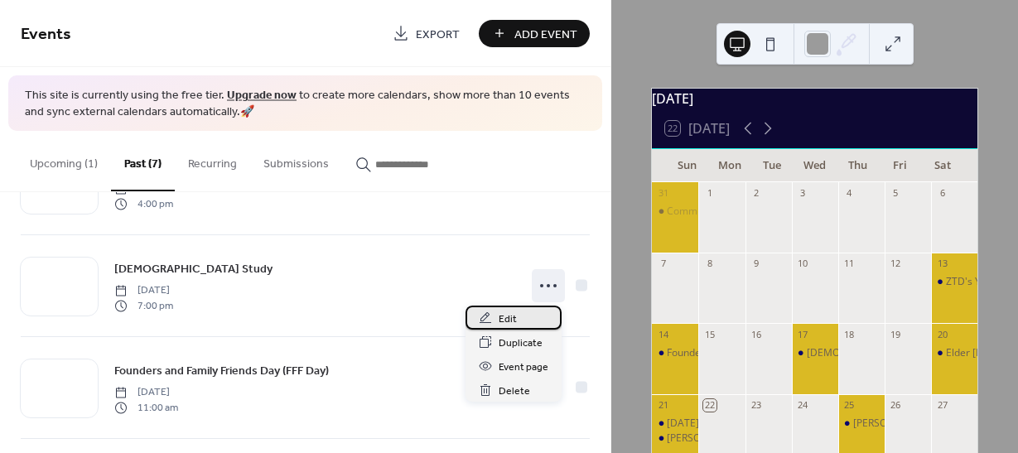
click at [510, 324] on span "Edit" at bounding box center [508, 319] width 18 height 17
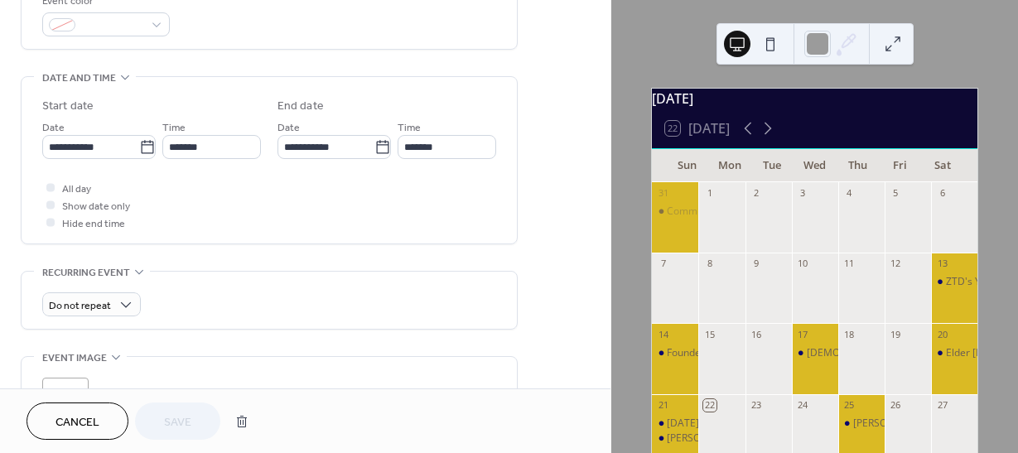
scroll to position [474, 0]
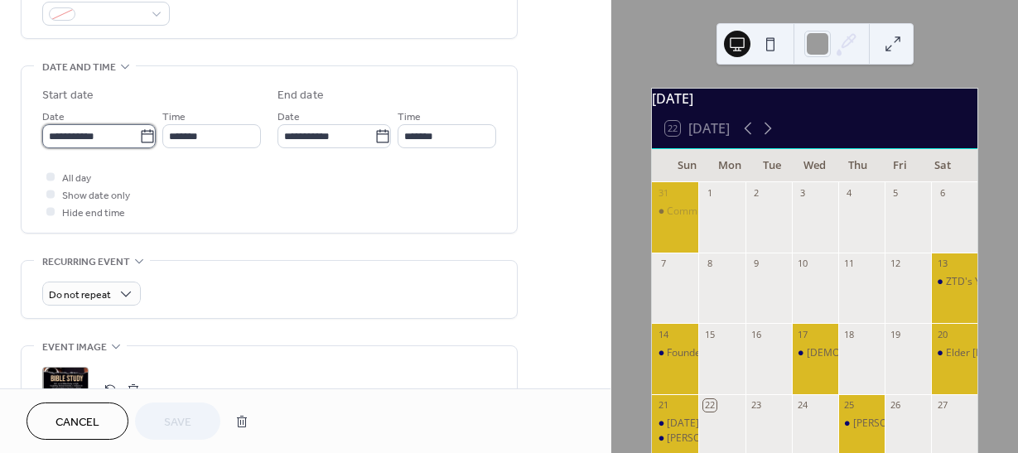
click at [65, 132] on input "**********" at bounding box center [90, 136] width 97 height 24
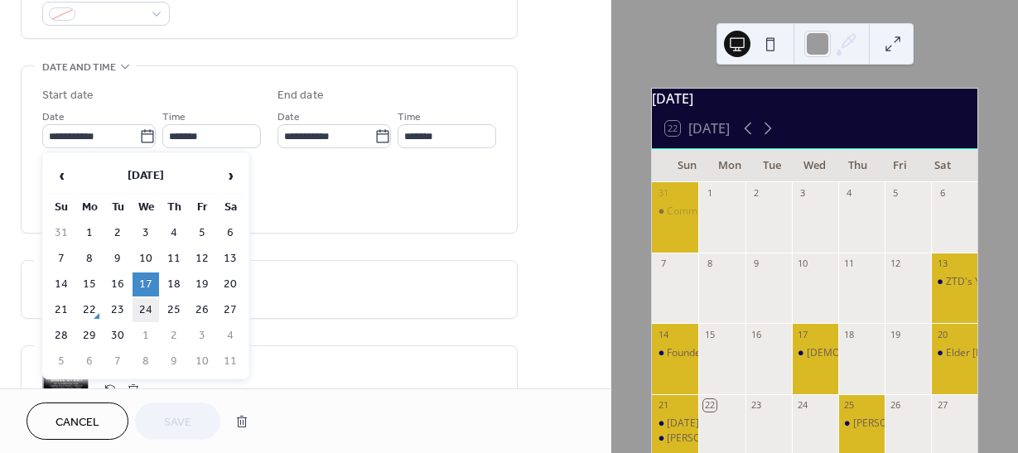
click at [147, 314] on td "24" at bounding box center [146, 310] width 27 height 24
type input "**********"
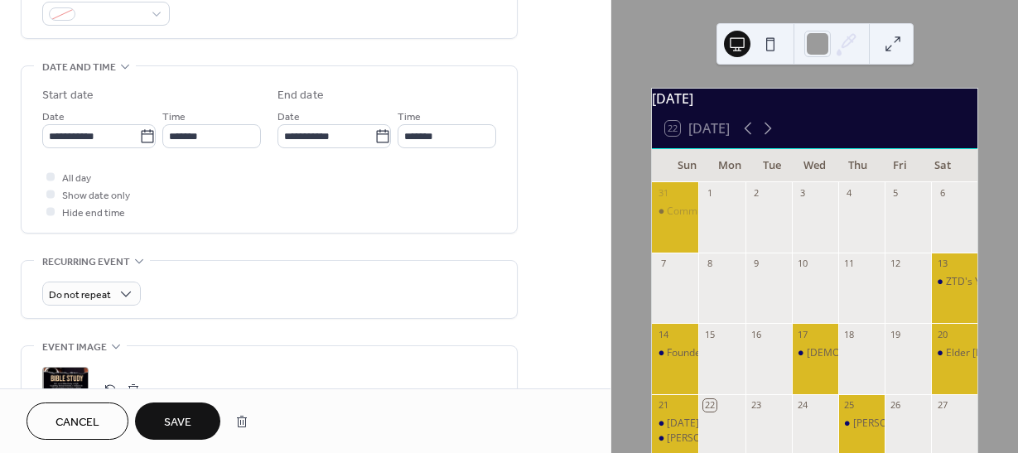
click at [173, 416] on span "Save" at bounding box center [177, 422] width 27 height 17
